Goal: Information Seeking & Learning: Learn about a topic

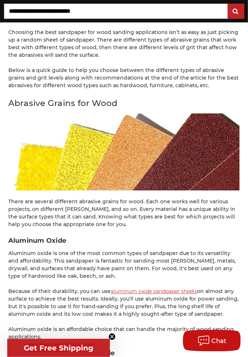
scroll to position [302, 0]
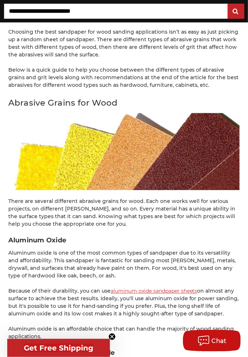
click at [237, 287] on p "Because of their durability, you can use aluminum oxide sandpaper sheets on alm…" at bounding box center [124, 302] width 232 height 30
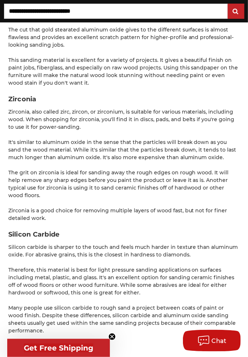
scroll to position [786, 0]
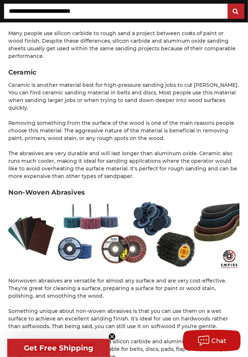
scroll to position [1060, 0]
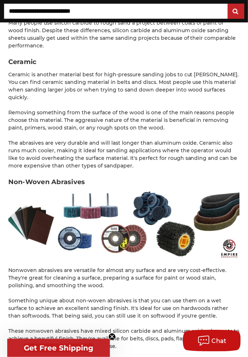
scroll to position [1091, 0]
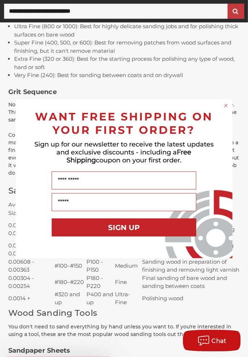
scroll to position [1665, 0]
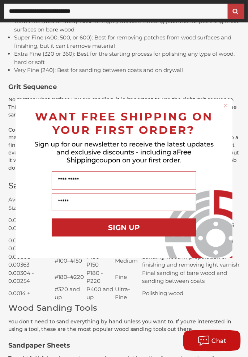
click at [91, 328] on div "Close dialog WANT FREE SHIPPING ON YOUR FIRST ORDER? Sign up for our newsletter…" at bounding box center [124, 178] width 248 height 357
click at [226, 109] on circle "Close dialog" at bounding box center [226, 105] width 7 height 7
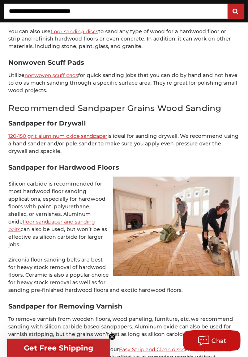
scroll to position [2133, 0]
